Goal: Transaction & Acquisition: Download file/media

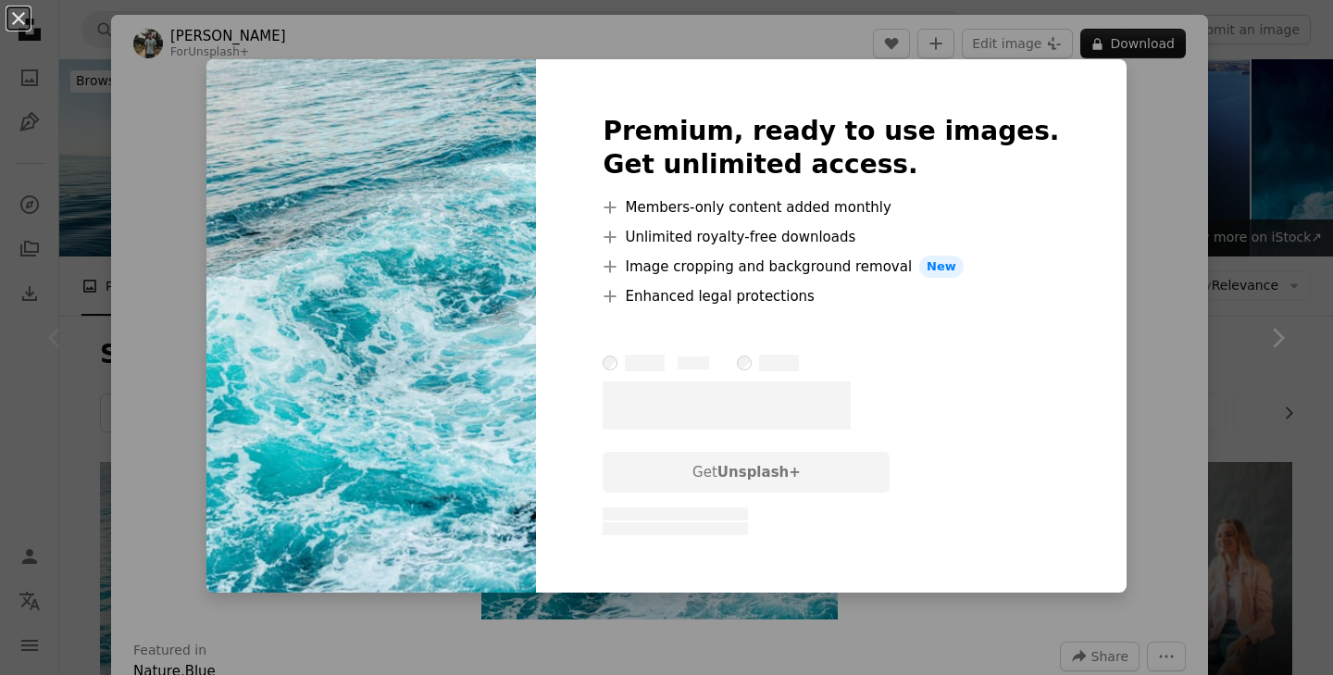
scroll to position [389, 0]
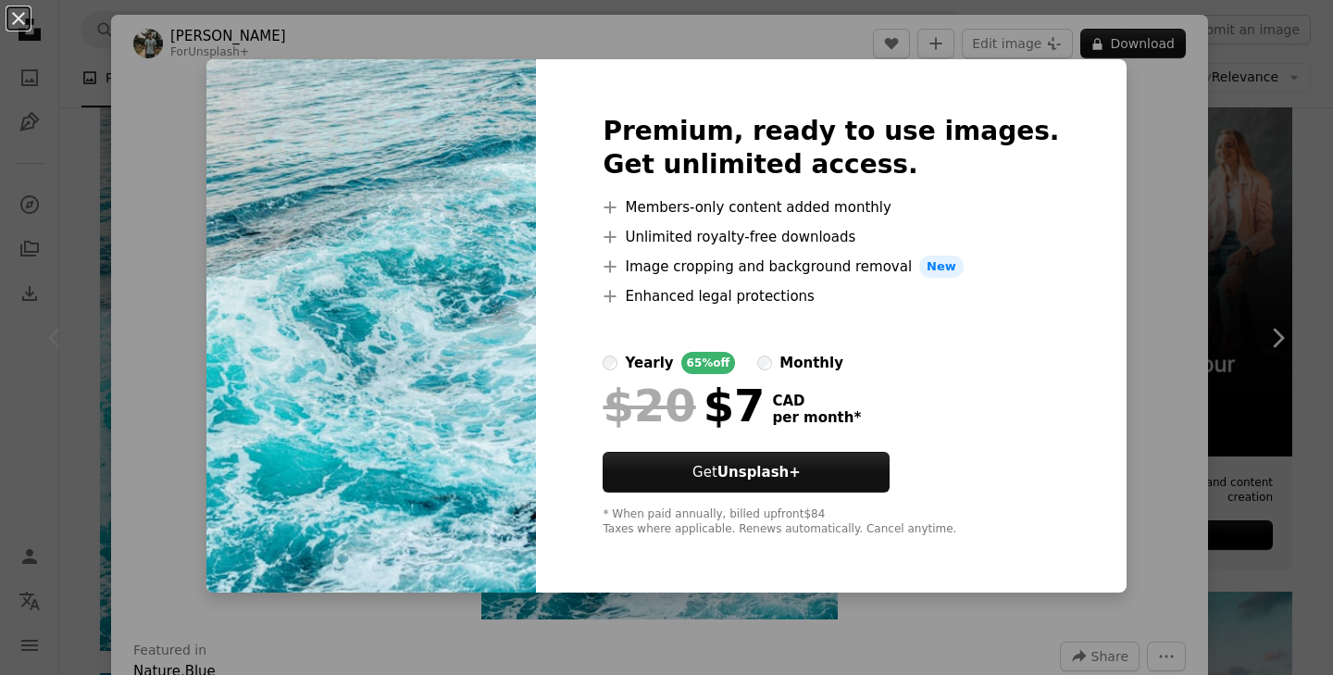
click at [1103, 190] on div "An X shape Premium, ready to use images. Get unlimited access. A plus sign Memb…" at bounding box center [666, 337] width 1333 height 675
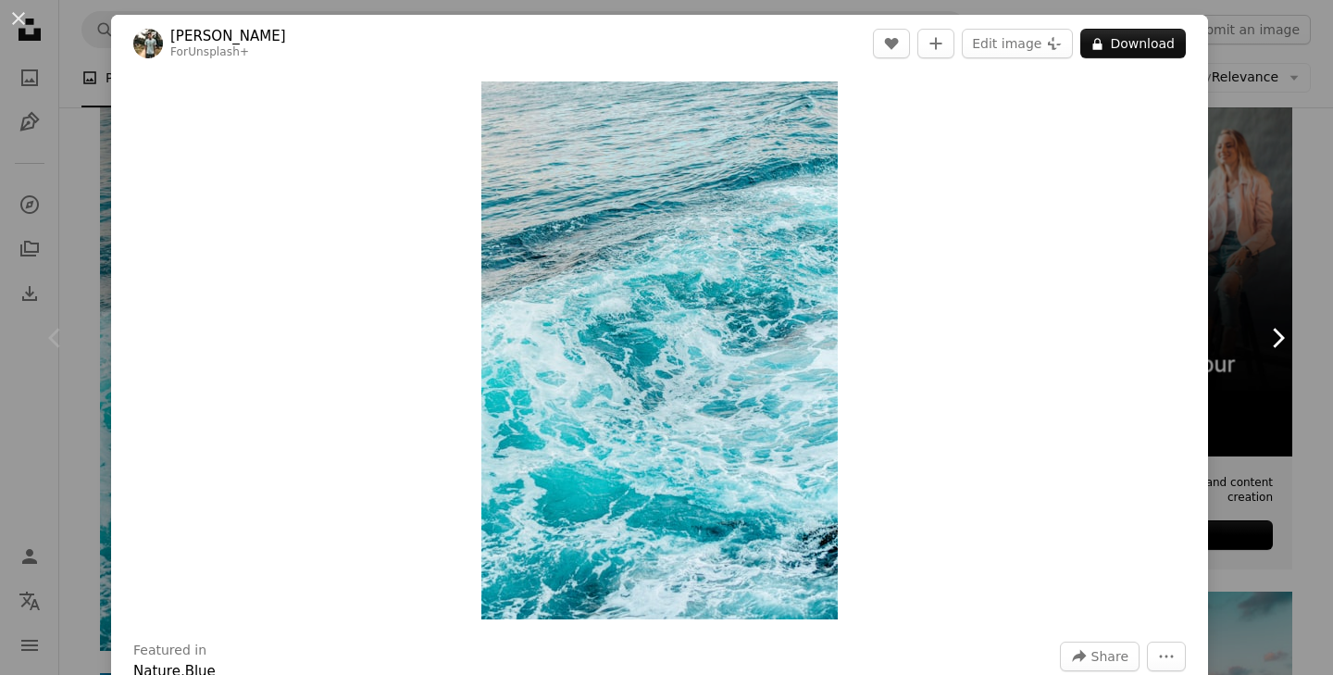
click at [1240, 328] on link "Chevron right" at bounding box center [1277, 338] width 111 height 178
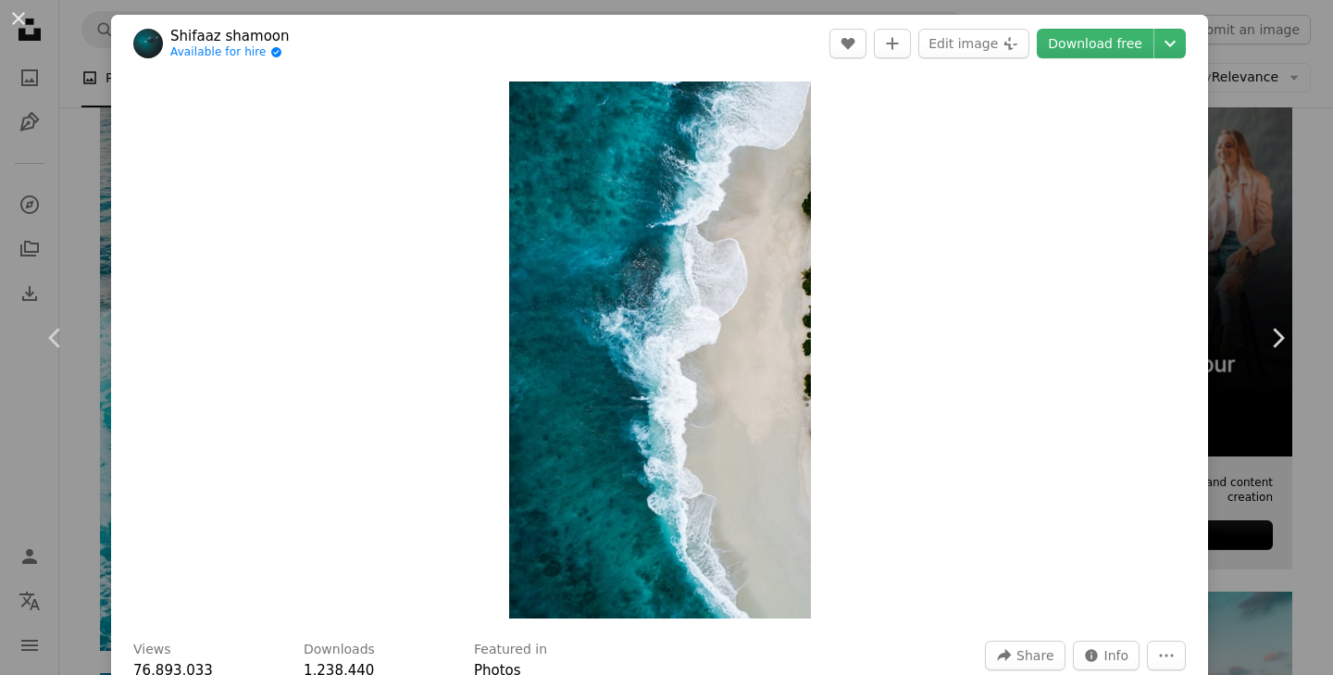
click at [1262, 132] on div "An X shape Chevron left Chevron right Shifaaz [PERSON_NAME] Available for hire …" at bounding box center [666, 337] width 1333 height 675
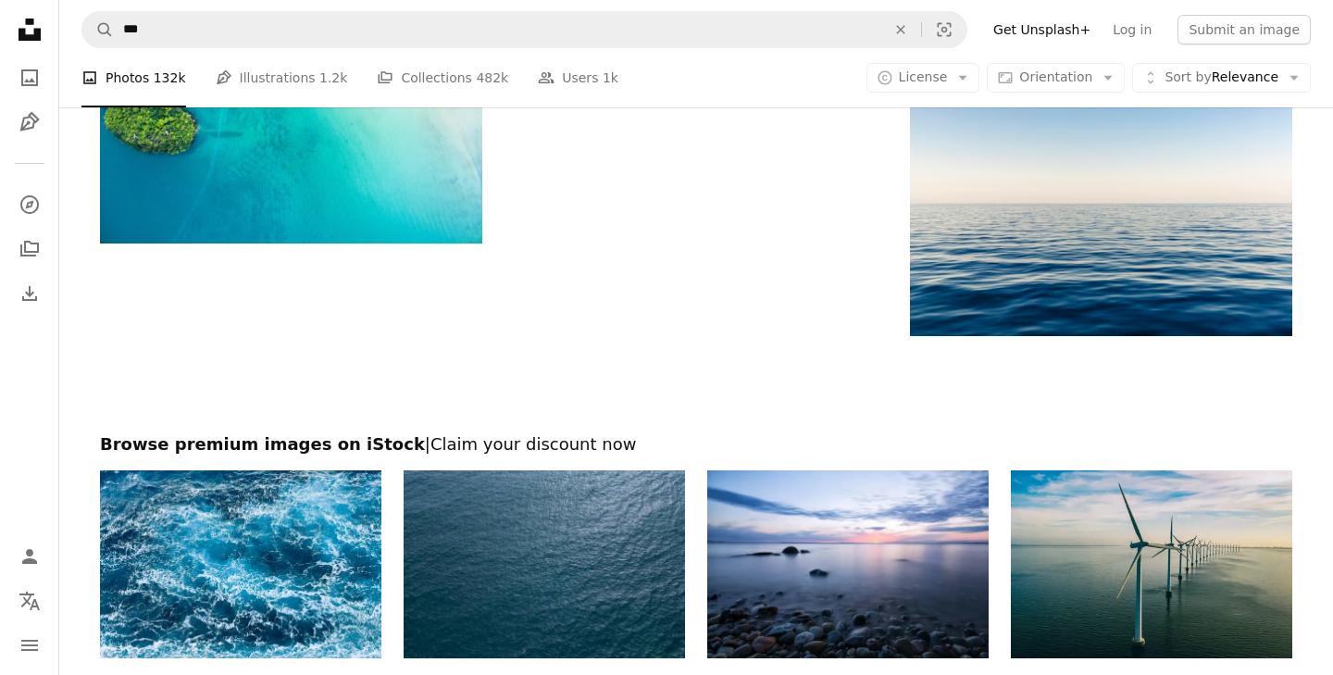
scroll to position [3288, 0]
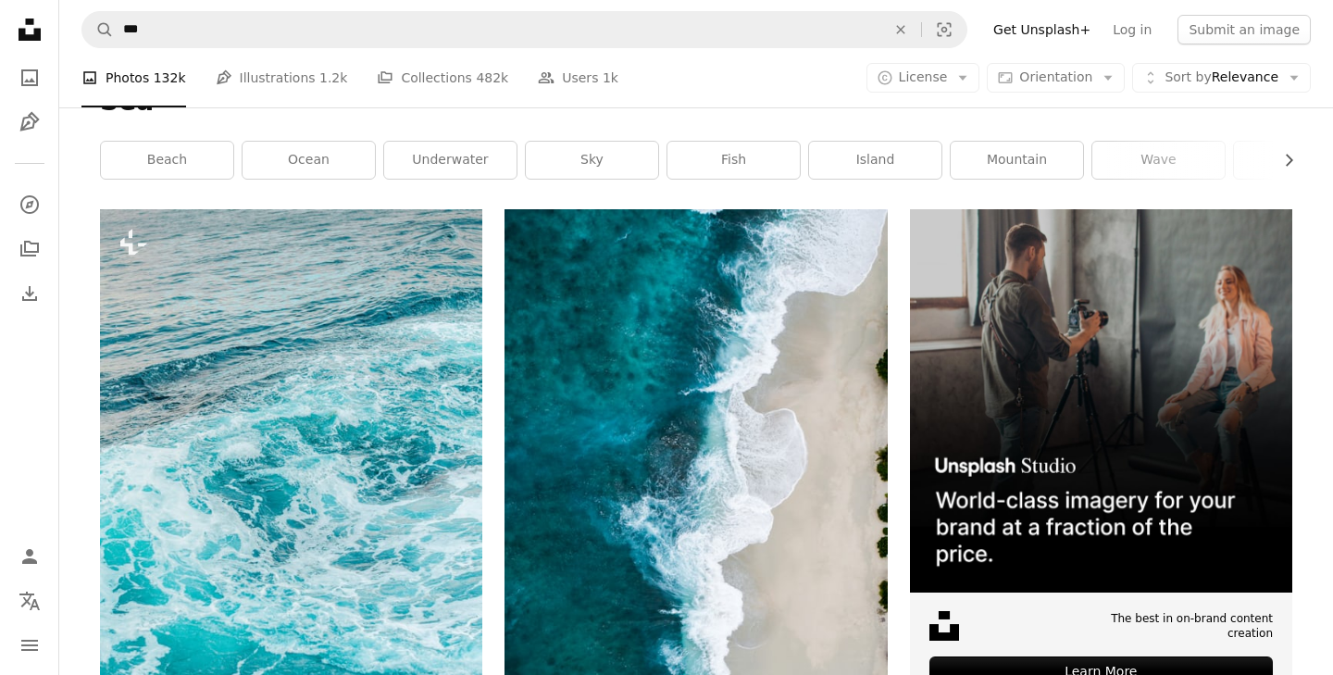
scroll to position [259, 0]
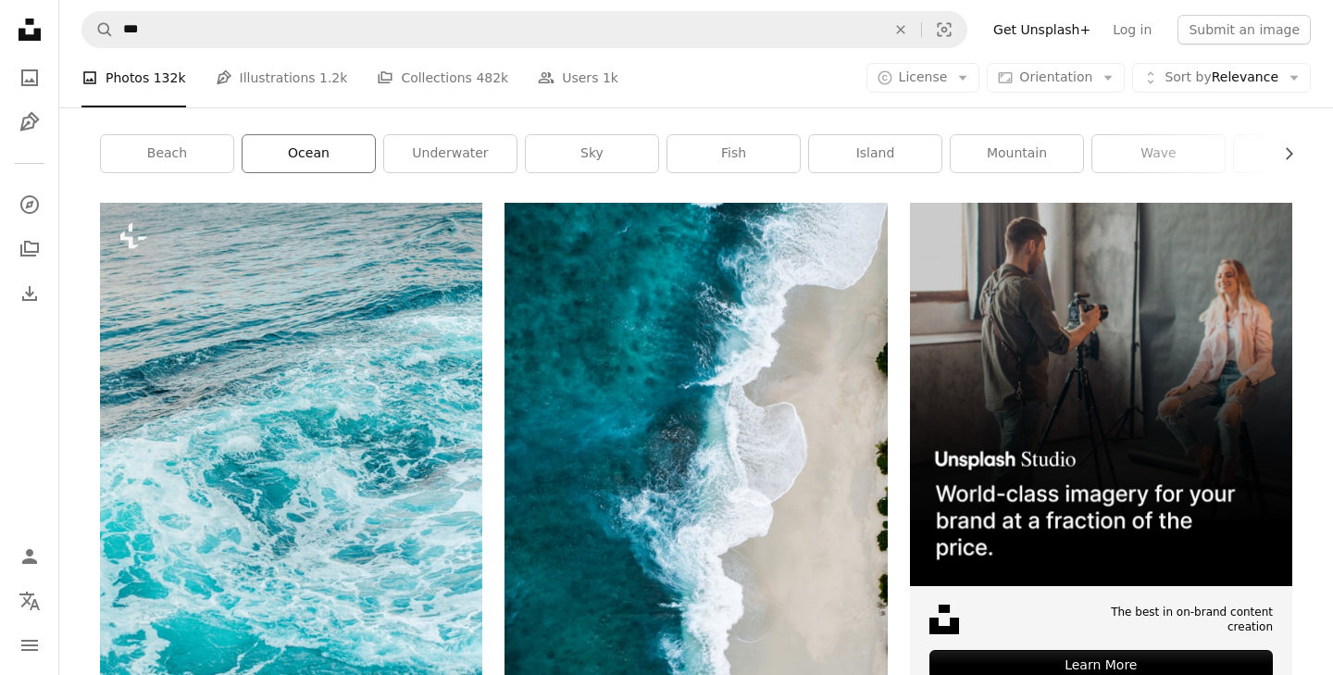
click at [312, 142] on link "ocean" at bounding box center [309, 153] width 132 height 37
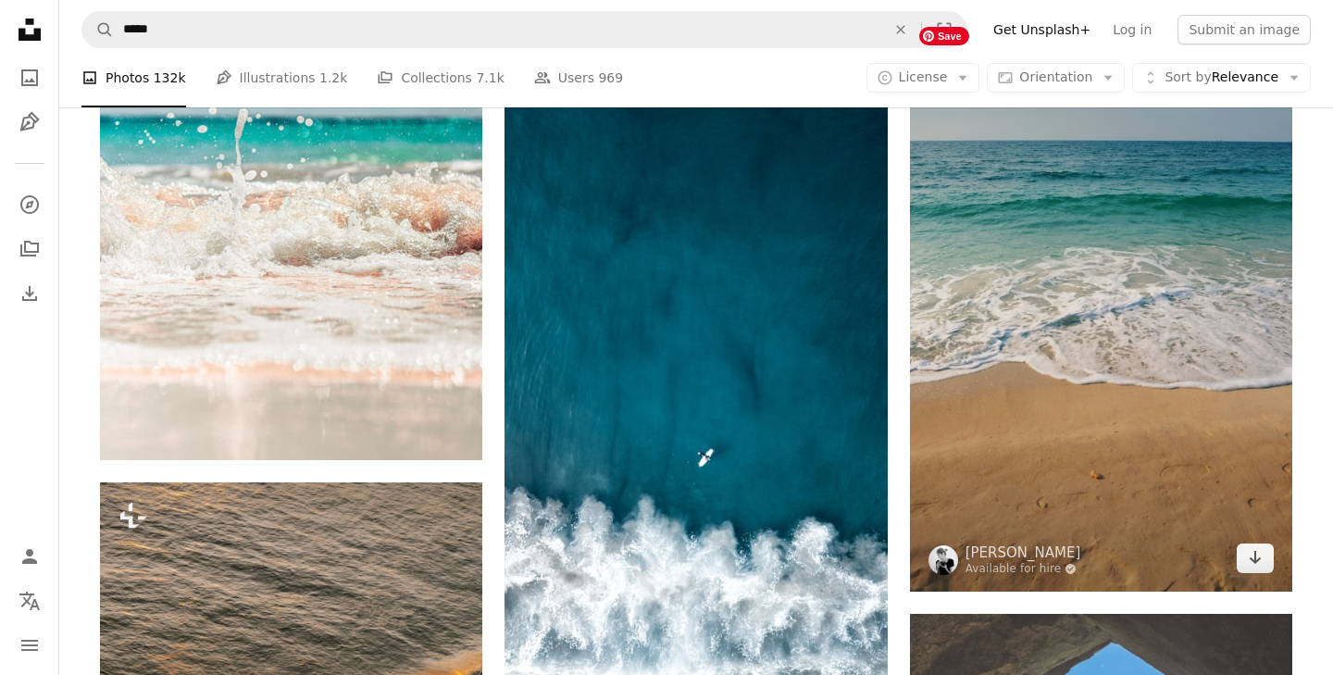
scroll to position [9161, 0]
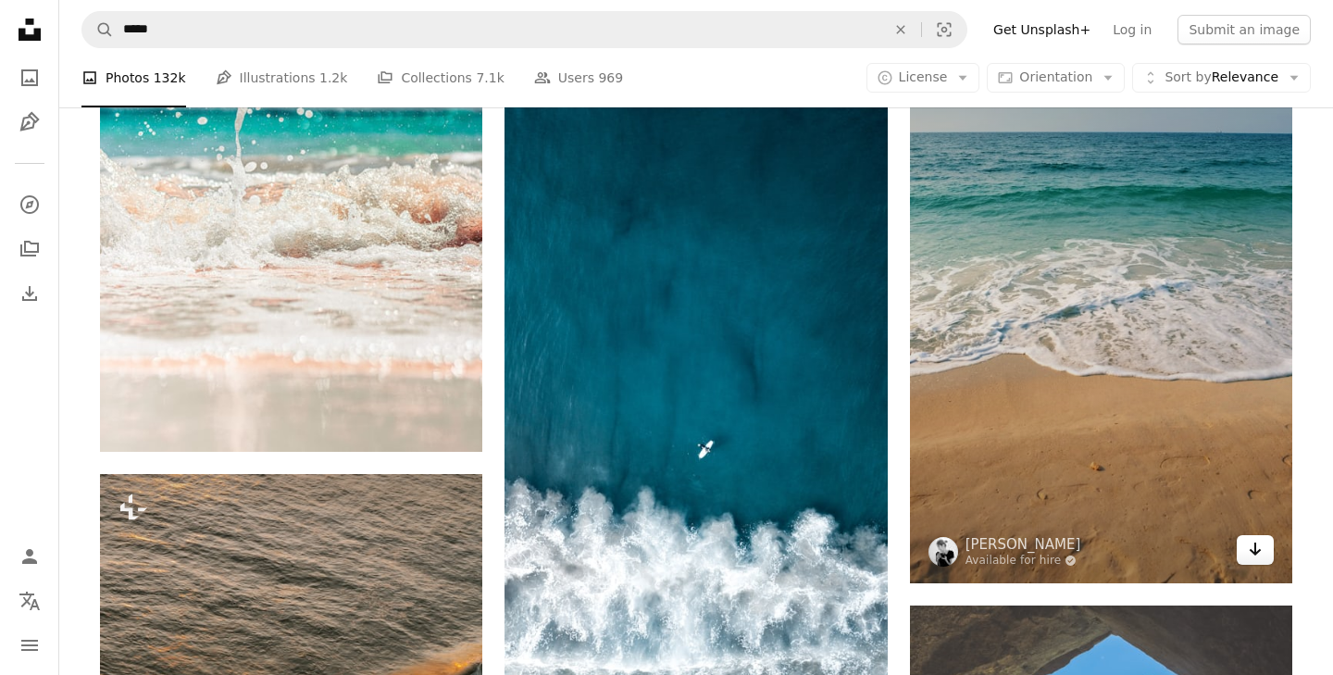
click at [1253, 559] on icon "Arrow pointing down" at bounding box center [1255, 549] width 15 height 22
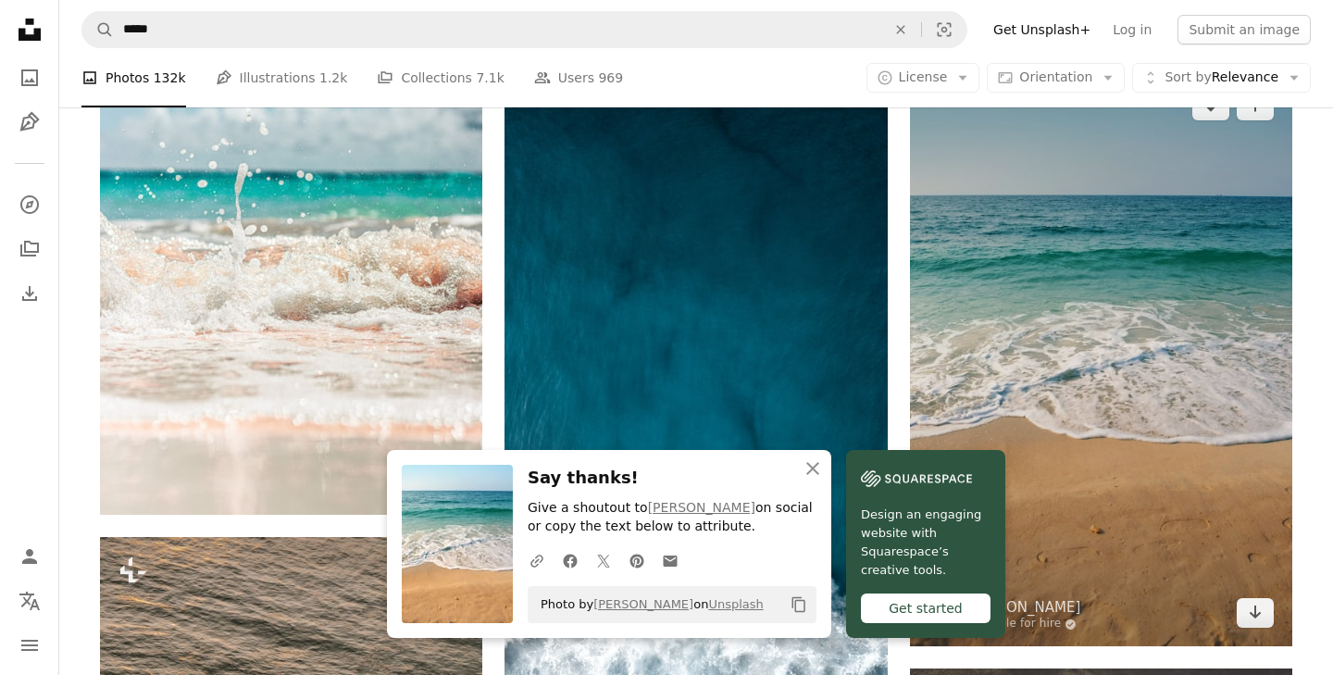
scroll to position [9032, 0]
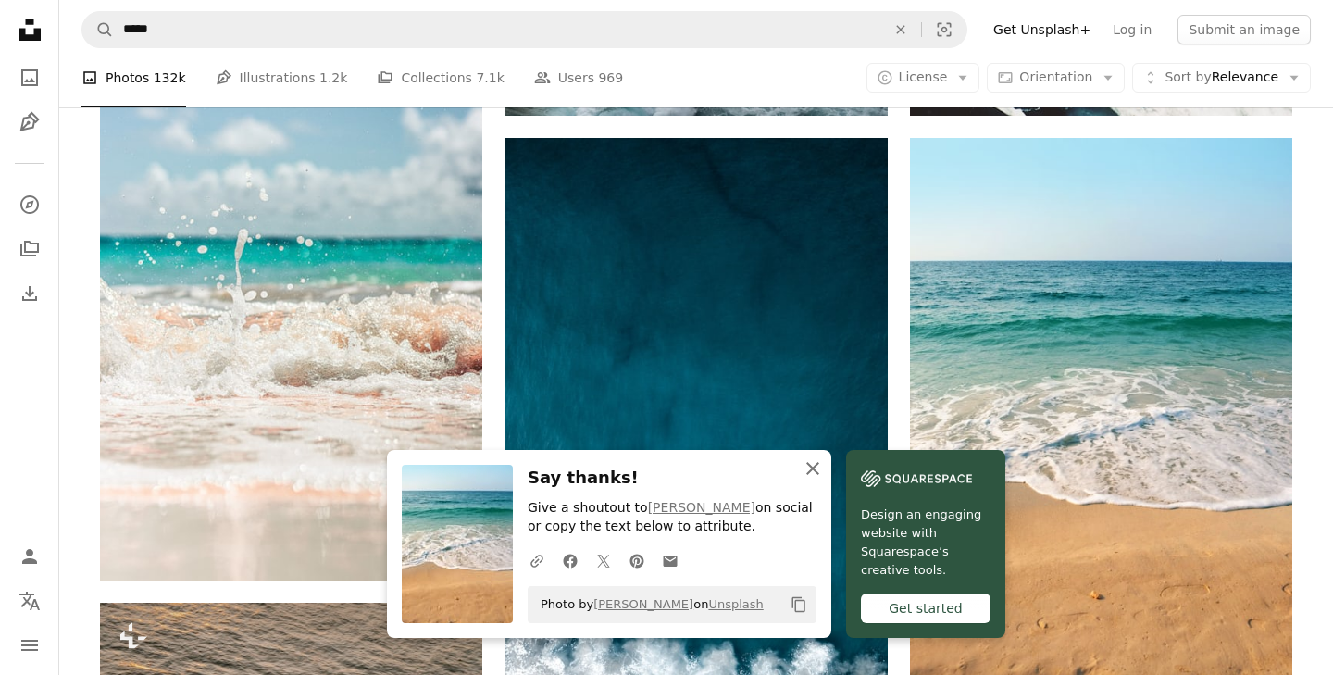
click at [810, 474] on icon "An X shape" at bounding box center [813, 468] width 22 height 22
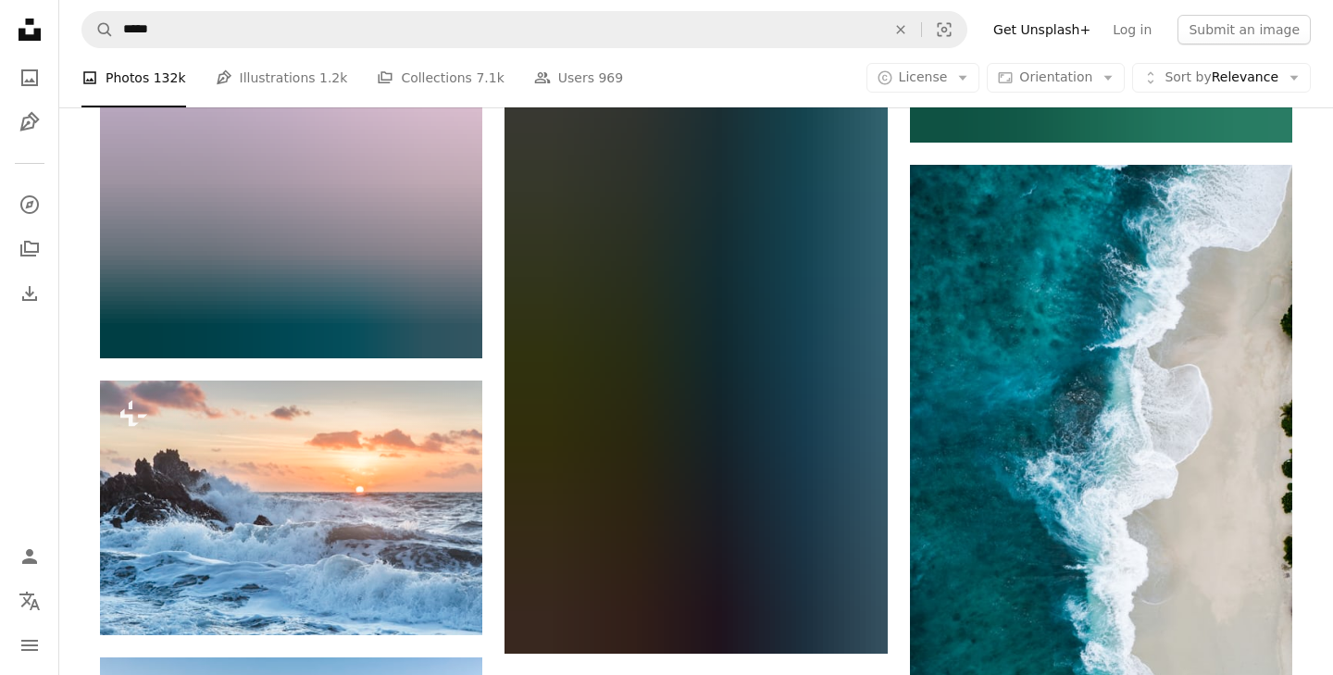
scroll to position [5142, 0]
